Goal: Task Accomplishment & Management: Manage account settings

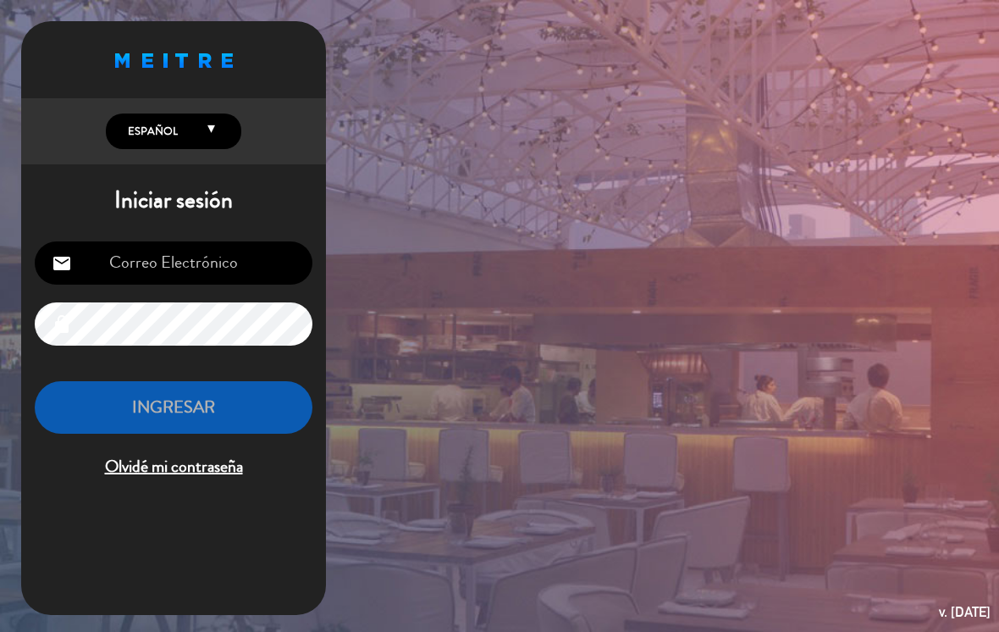
click at [246, 264] on input "email" at bounding box center [174, 262] width 278 height 43
type input "[EMAIL_ADDRESS][DOMAIN_NAME]"
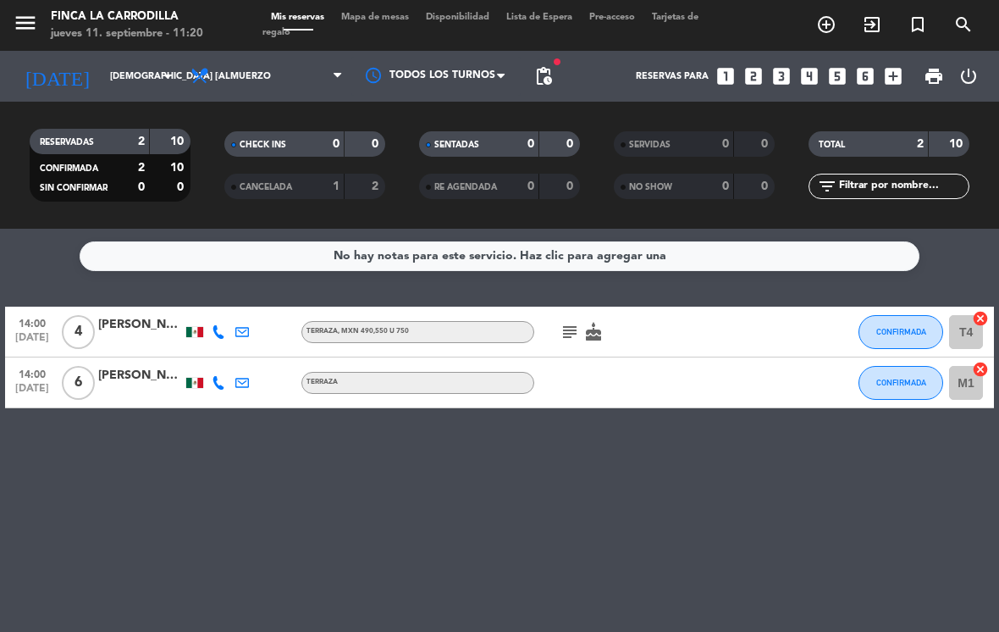
click at [122, 82] on input "[DEMOGRAPHIC_DATA] [DATE]" at bounding box center [164, 77] width 125 height 28
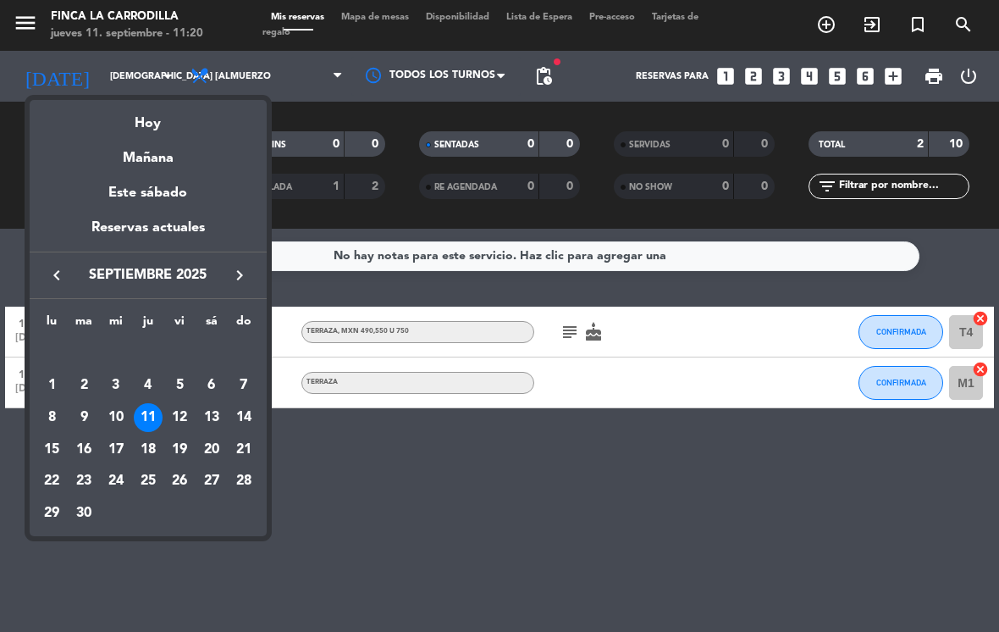
click at [206, 418] on div "13" at bounding box center [211, 417] width 29 height 29
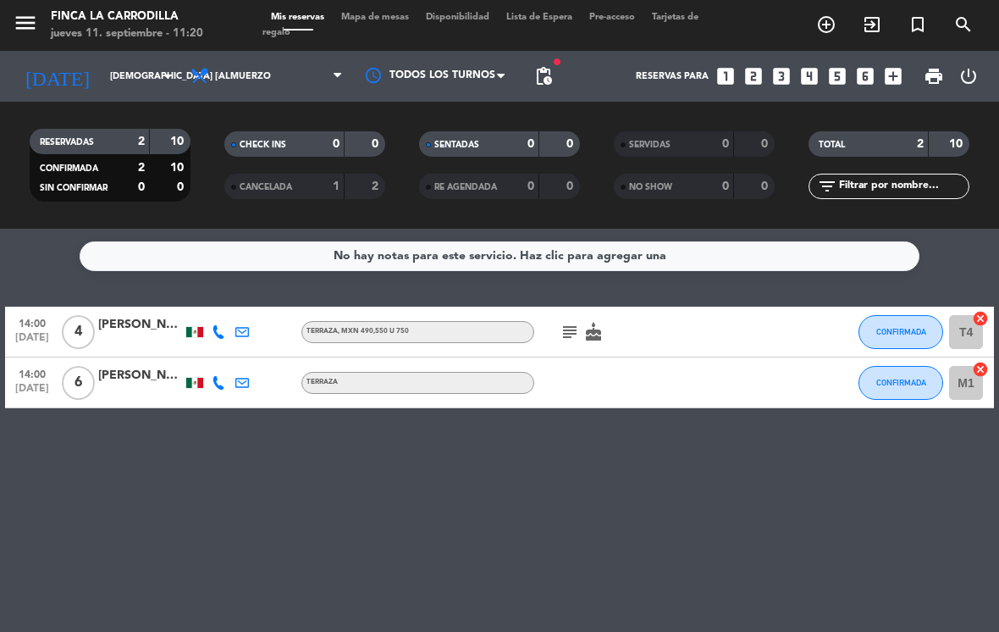
type input "sáb. [DATE]"
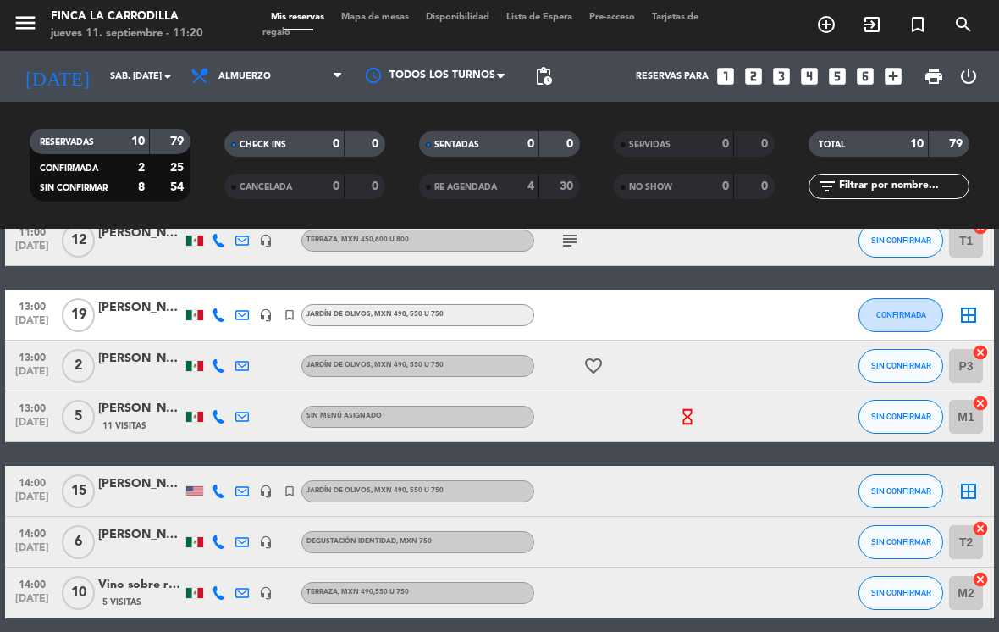
scroll to position [146, 0]
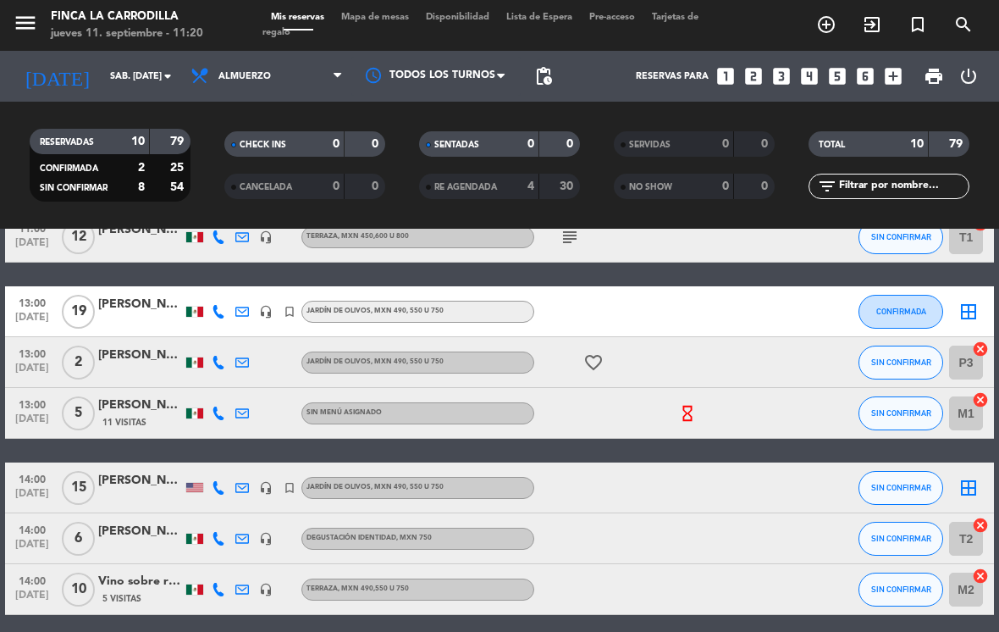
click at [134, 307] on div "[PERSON_NAME]" at bounding box center [140, 304] width 85 height 19
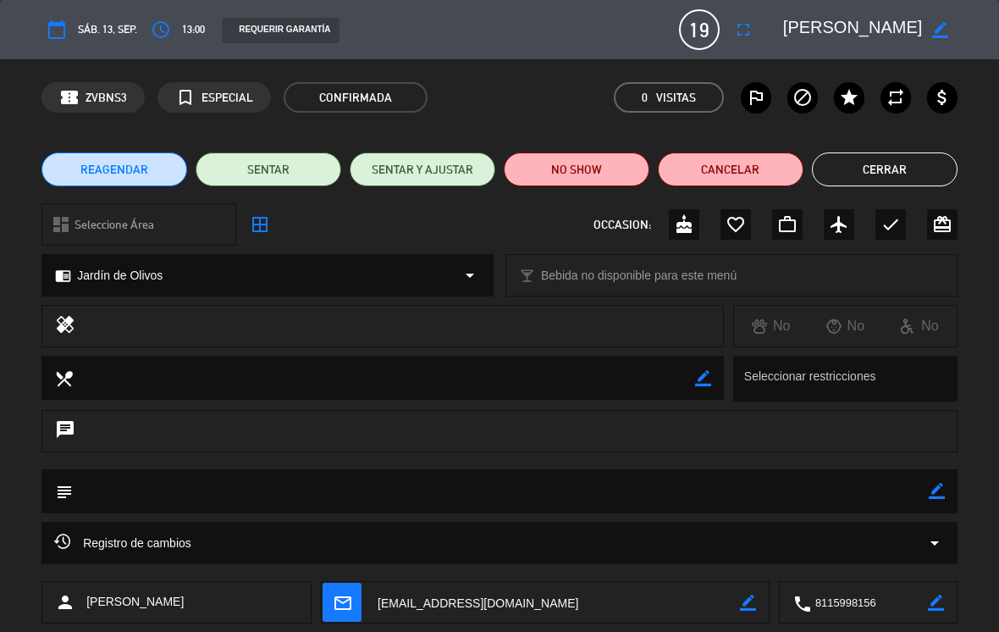
click at [603, 279] on span "Bebida no disponible para este menú" at bounding box center [639, 275] width 196 height 19
click at [631, 287] on div "local_bar Bebida no disponible para este menú arrow_drop_down" at bounding box center [731, 275] width 451 height 41
click at [469, 275] on icon "arrow_drop_down" at bounding box center [470, 275] width 20 height 20
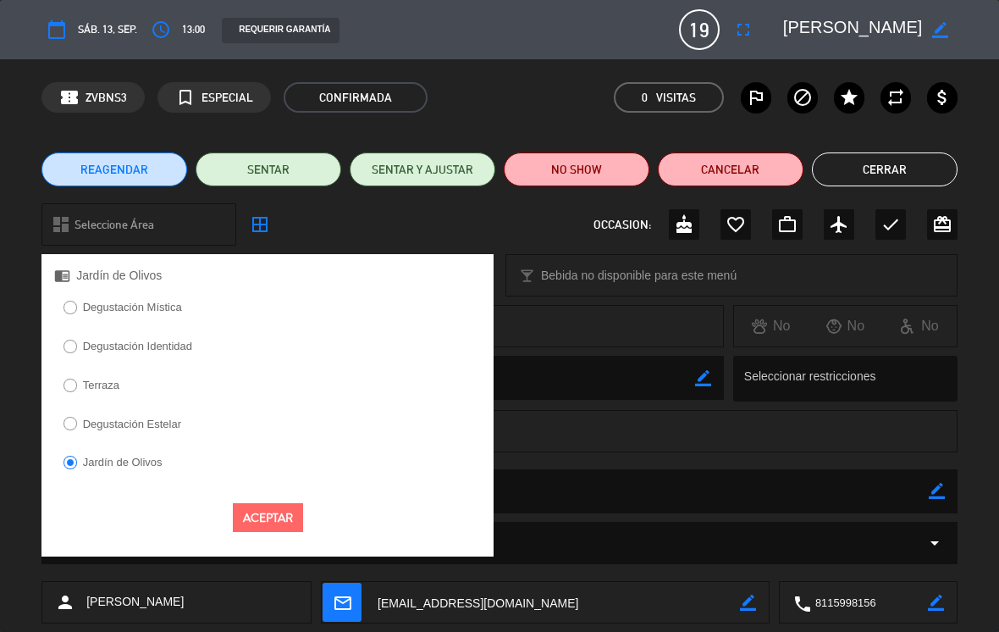
click at [172, 316] on label "Degustación Mística" at bounding box center [122, 309] width 136 height 27
click at [290, 506] on button "Aceptar" at bounding box center [268, 518] width 70 height 30
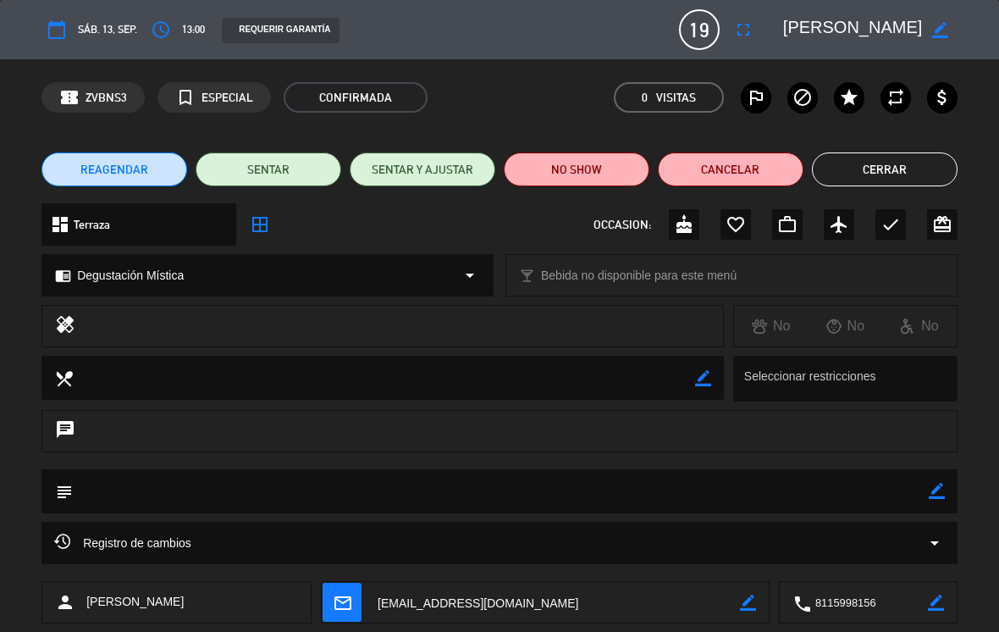
click at [191, 220] on div "dashboard Terraza arrow_drop_down" at bounding box center [138, 224] width 195 height 42
click at [255, 226] on icon "border_all" at bounding box center [260, 224] width 20 height 20
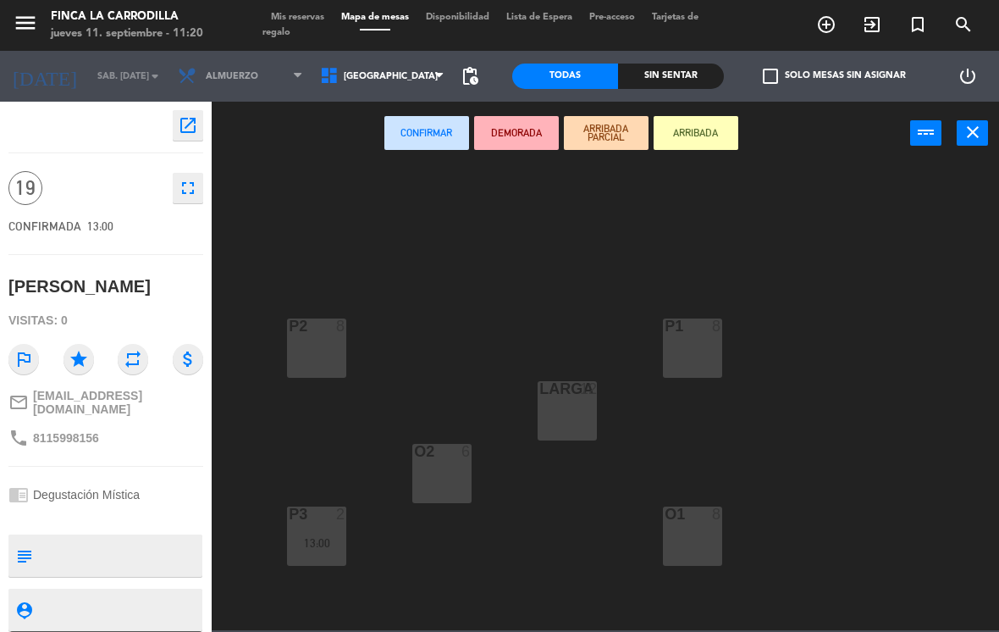
click at [288, 22] on span "Mis reservas" at bounding box center [298, 17] width 70 height 9
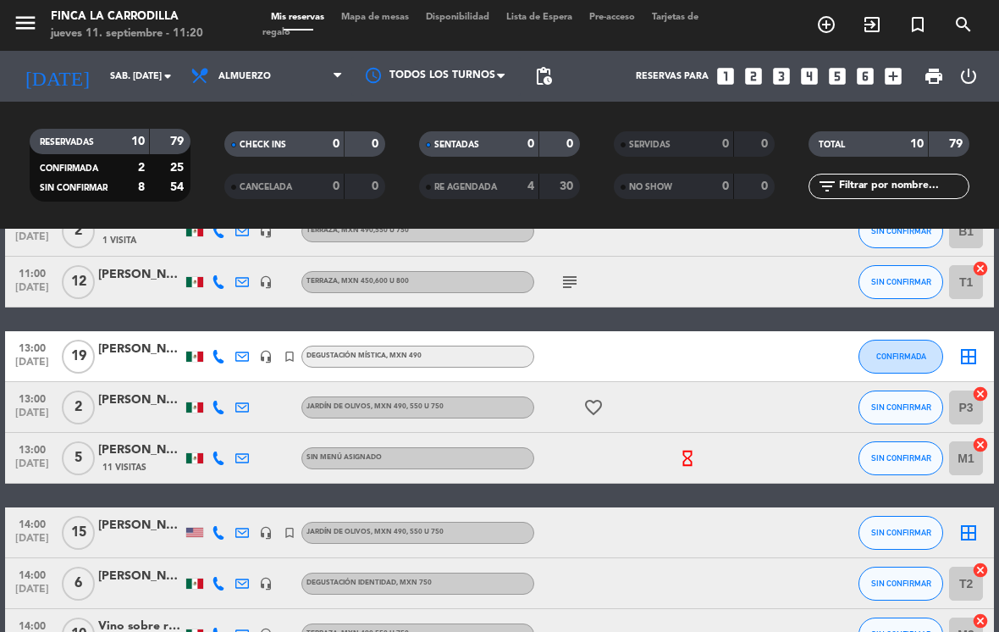
scroll to position [141, 0]
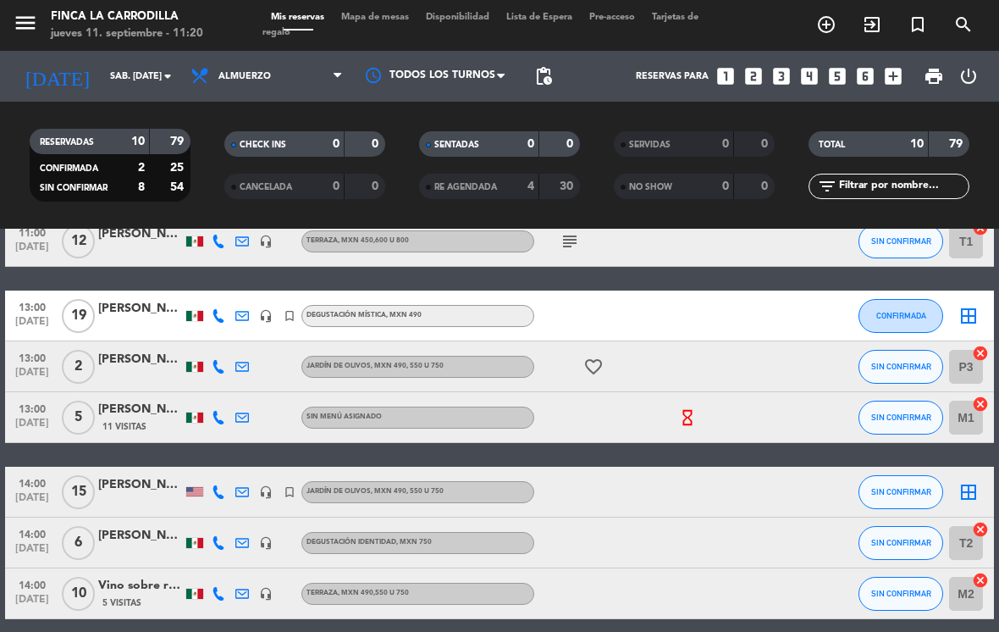
click at [385, 308] on div "Degustación Mística , MXN 490" at bounding box center [418, 316] width 233 height 22
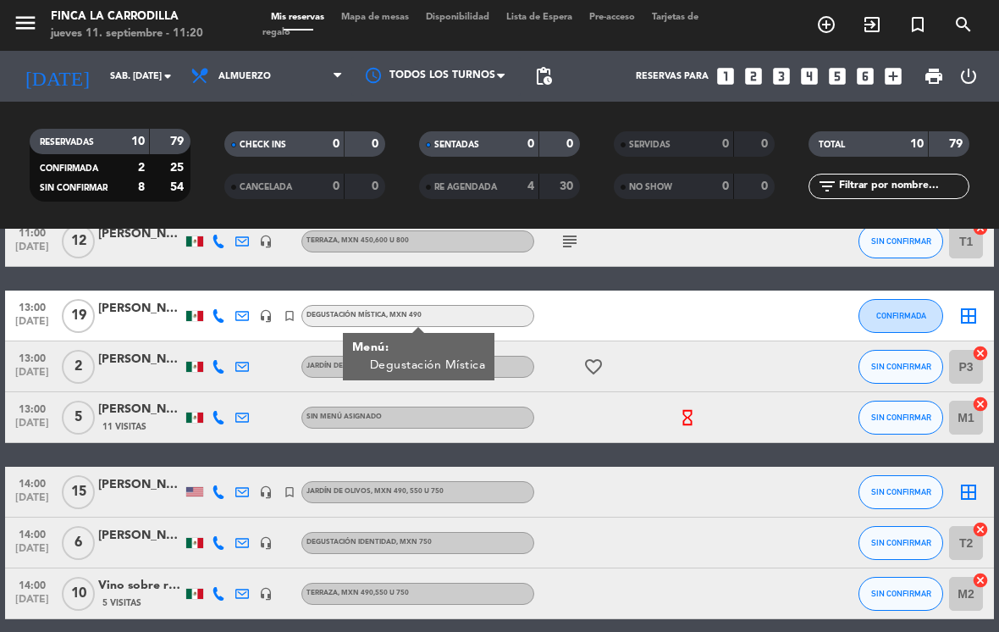
click at [151, 307] on div "[PERSON_NAME]" at bounding box center [140, 308] width 85 height 19
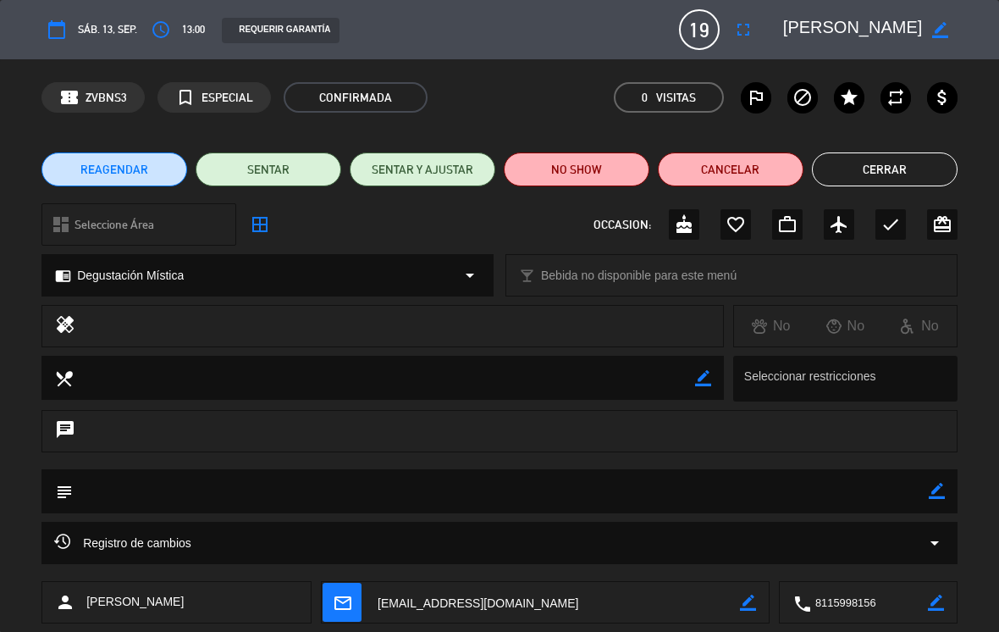
click at [255, 219] on icon "border_all" at bounding box center [260, 224] width 20 height 20
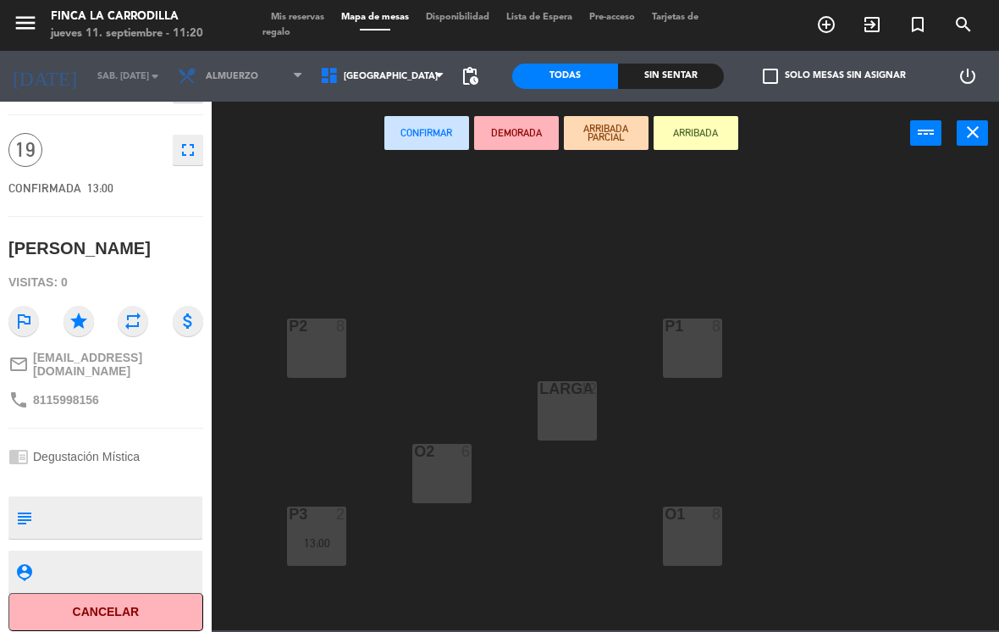
scroll to position [37, 0]
click at [137, 503] on textarea at bounding box center [120, 519] width 162 height 36
type textarea "Jardín de Olivos"
click at [19, 517] on icon "subject" at bounding box center [23, 518] width 19 height 19
click at [24, 512] on icon "subject" at bounding box center [23, 518] width 19 height 19
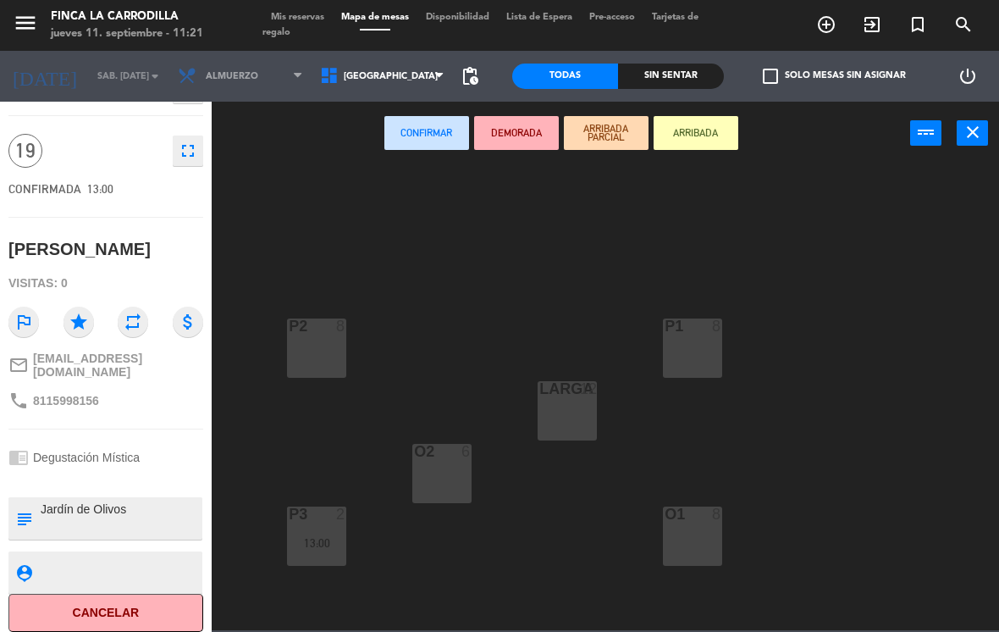
click at [126, 517] on textarea at bounding box center [120, 519] width 162 height 36
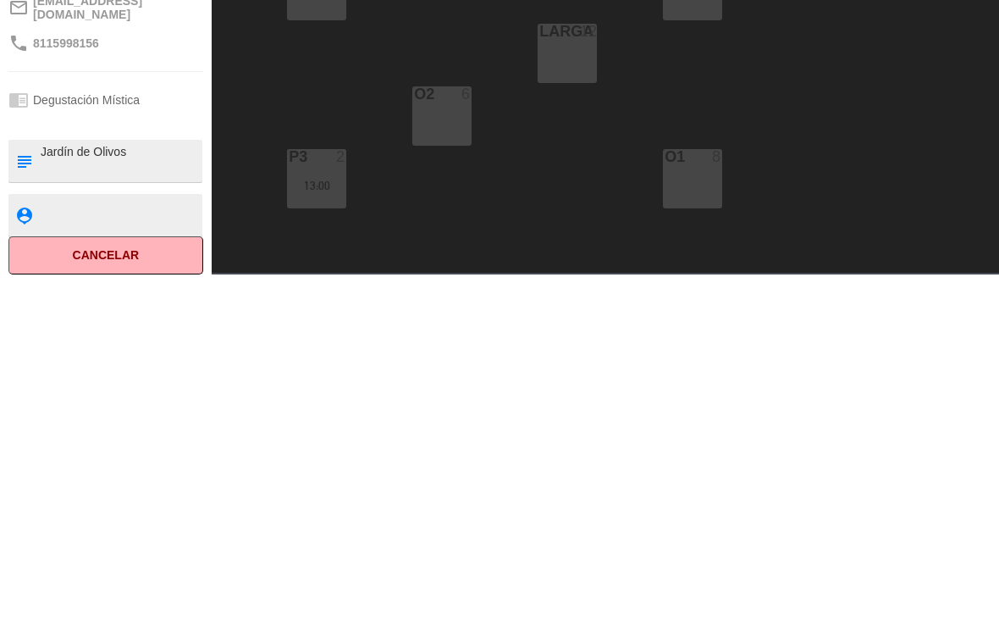
click at [460, 230] on div "P1 8 P2 8 Larga 12 O2 6 O1 8 P3 2 13:00" at bounding box center [610, 396] width 777 height 467
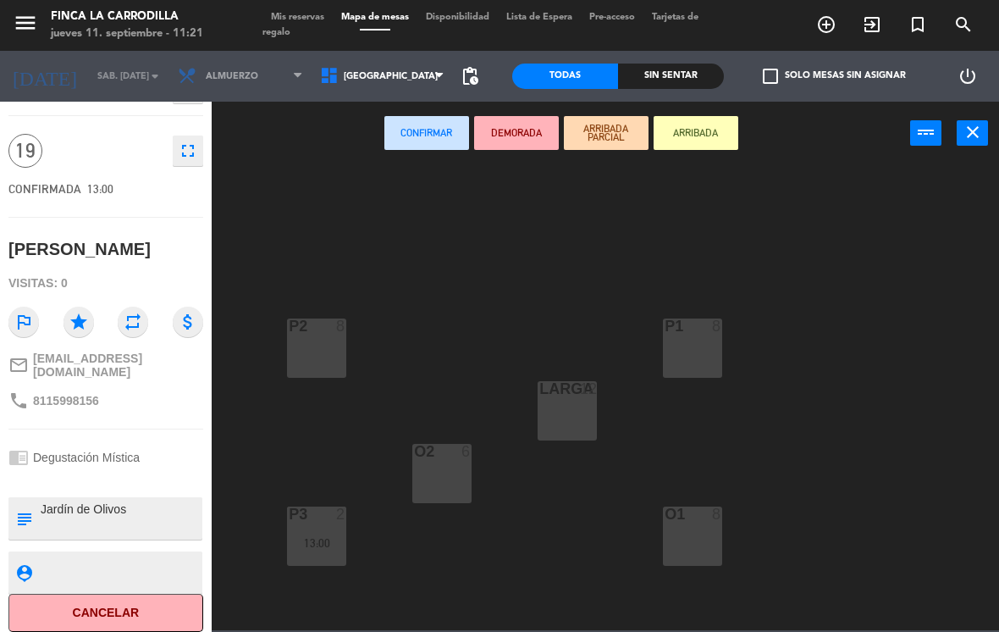
click at [440, 135] on button "Confirmar" at bounding box center [427, 133] width 85 height 34
click at [443, 132] on button "Confirmar" at bounding box center [427, 133] width 85 height 34
click at [427, 75] on span "[GEOGRAPHIC_DATA]" at bounding box center [383, 76] width 142 height 37
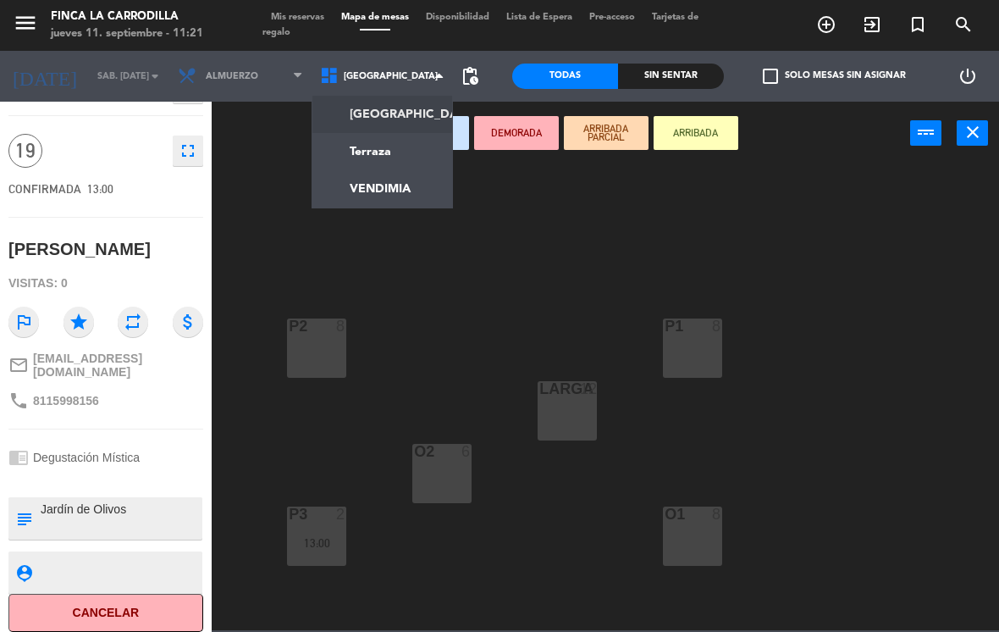
click at [429, 76] on span "[GEOGRAPHIC_DATA]" at bounding box center [383, 76] width 142 height 37
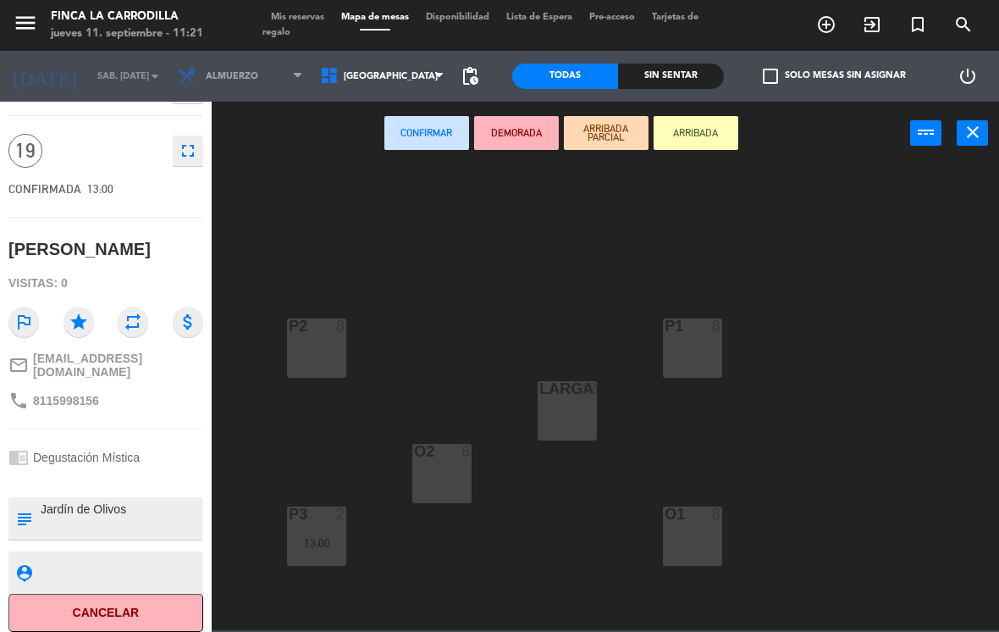
click at [556, 415] on div "Larga 12" at bounding box center [567, 410] width 59 height 59
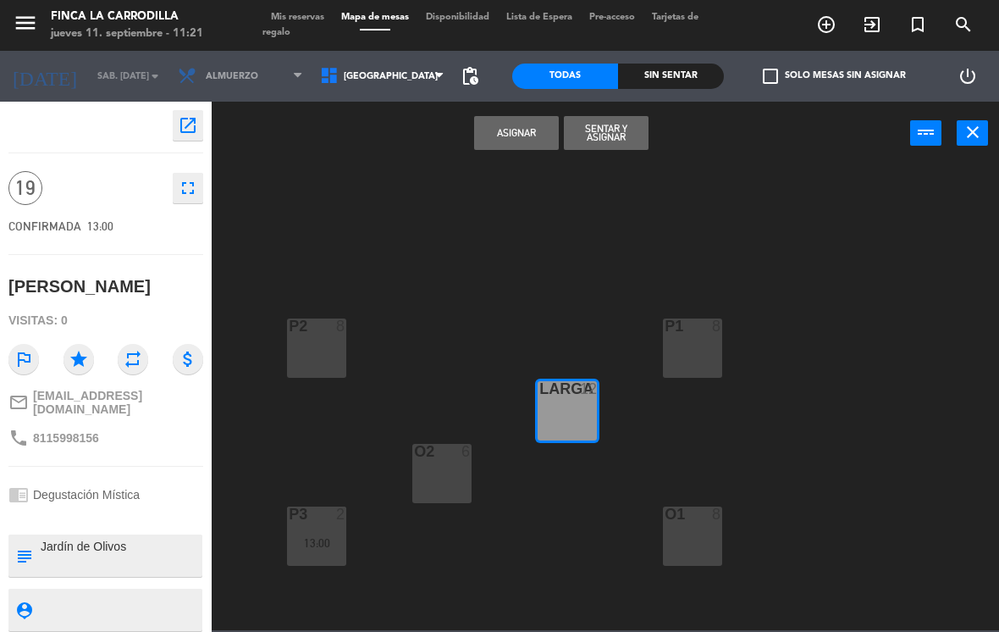
click at [517, 147] on button "Asignar" at bounding box center [516, 133] width 85 height 34
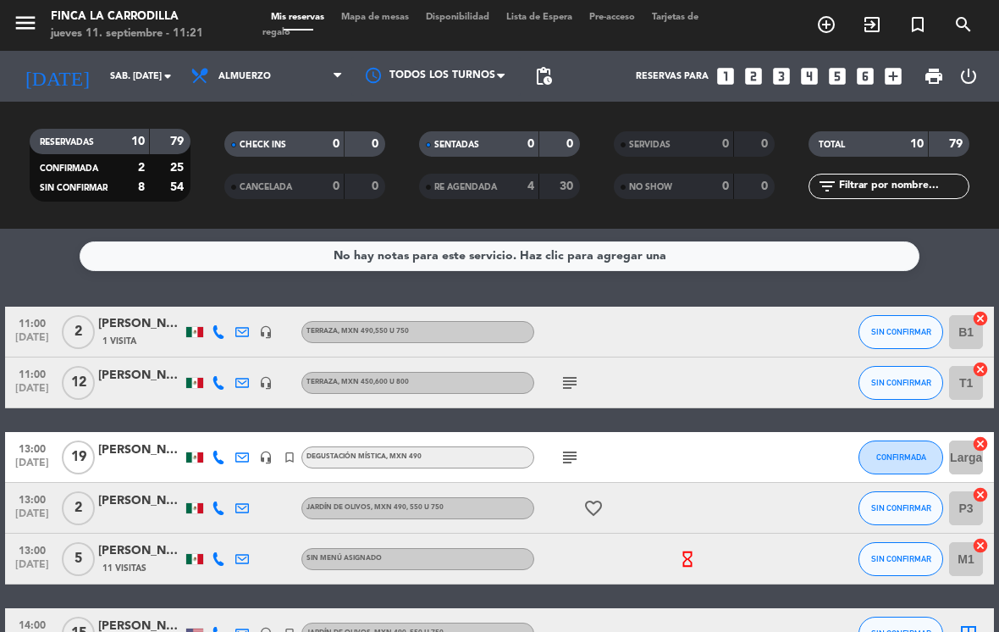
scroll to position [27, 0]
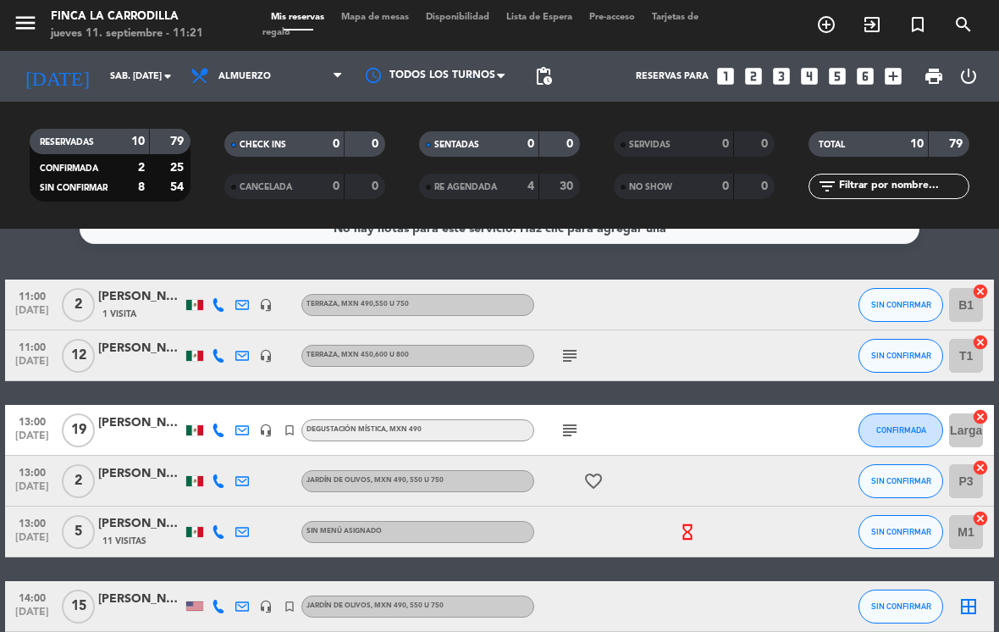
click at [568, 436] on icon "subject" at bounding box center [570, 430] width 20 height 20
click at [567, 423] on icon "subject" at bounding box center [570, 430] width 20 height 20
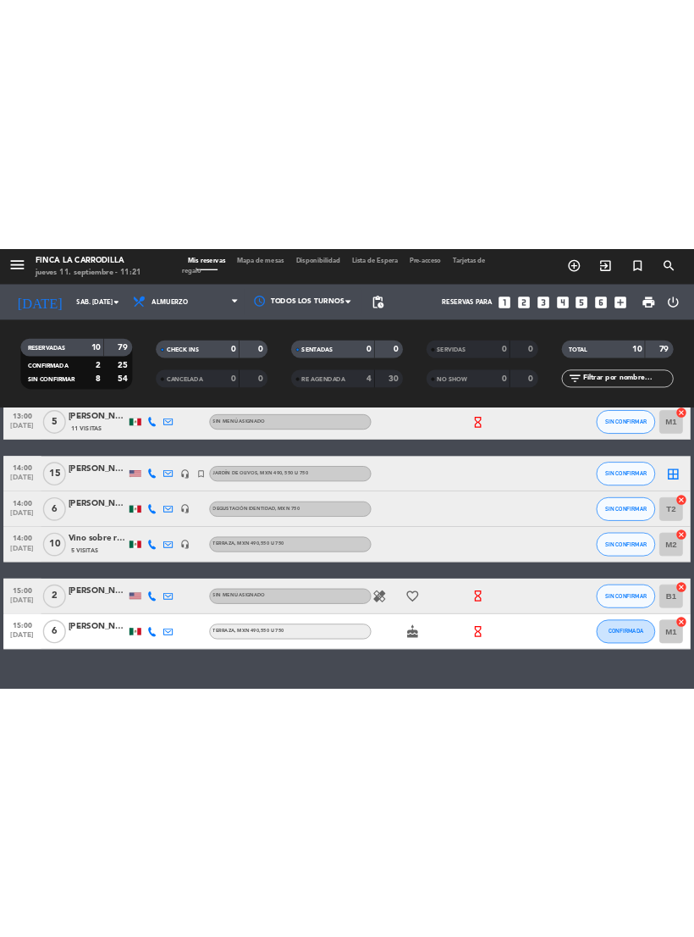
scroll to position [6, 0]
